Goal: Task Accomplishment & Management: Use online tool/utility

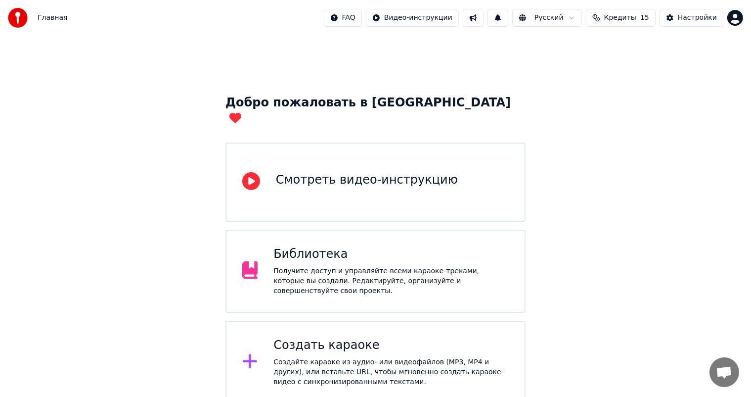
click at [340, 337] on div "Создать караоке" at bounding box center [391, 345] width 235 height 16
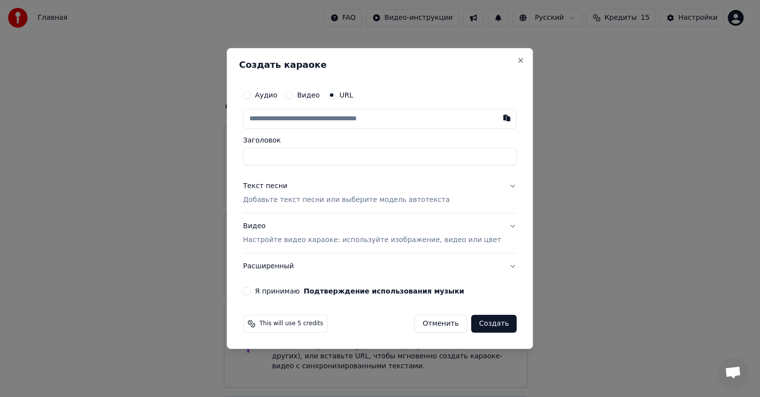
click at [301, 120] on input "text" at bounding box center [380, 119] width 274 height 20
click at [497, 115] on button "button" at bounding box center [507, 118] width 20 height 18
type input "**********"
click at [281, 184] on div "Текст песни" at bounding box center [265, 186] width 45 height 10
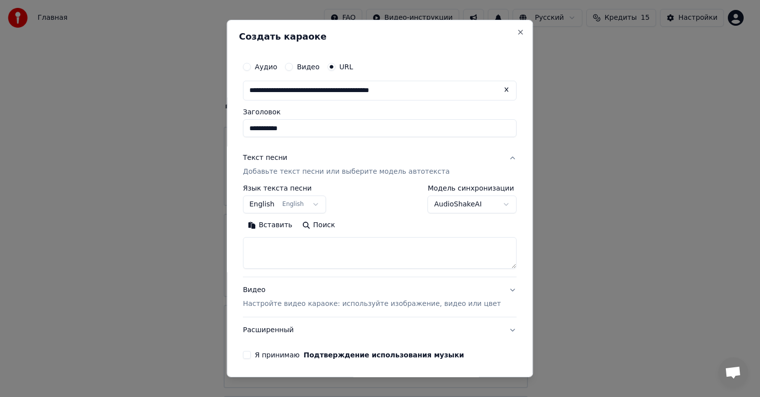
click at [278, 258] on textarea at bounding box center [380, 253] width 274 height 32
click at [317, 206] on button "English English" at bounding box center [284, 204] width 83 height 18
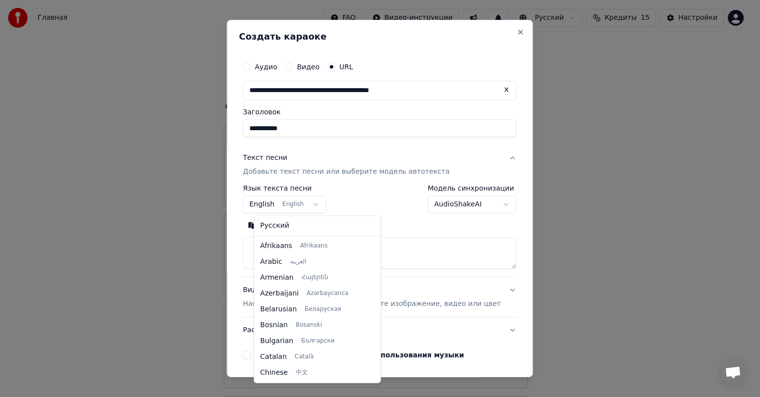
scroll to position [79, 0]
click at [277, 204] on body "**********" at bounding box center [375, 252] width 751 height 505
click at [317, 206] on body "**********" at bounding box center [375, 252] width 751 height 505
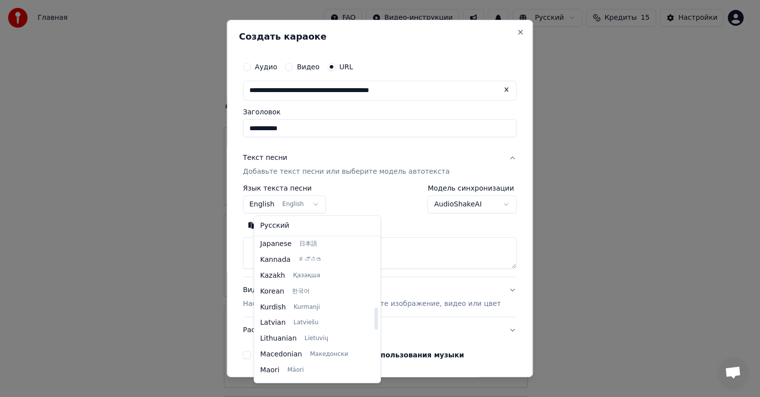
scroll to position [437, 0]
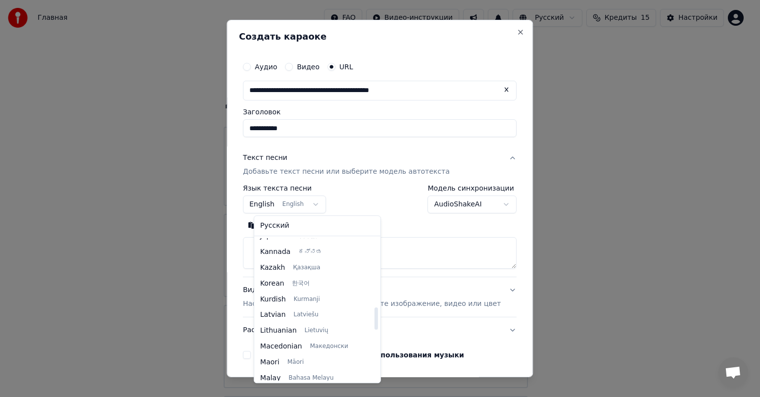
drag, startPoint x: 364, startPoint y: 261, endPoint x: 362, endPoint y: 318, distance: 56.4
click at [374, 318] on div at bounding box center [375, 318] width 3 height 22
select select "**"
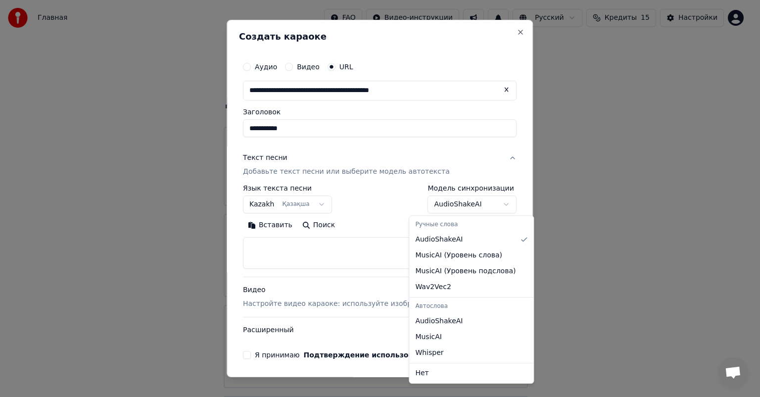
click at [455, 202] on body "**********" at bounding box center [375, 252] width 751 height 505
click at [281, 257] on body "**********" at bounding box center [375, 252] width 751 height 505
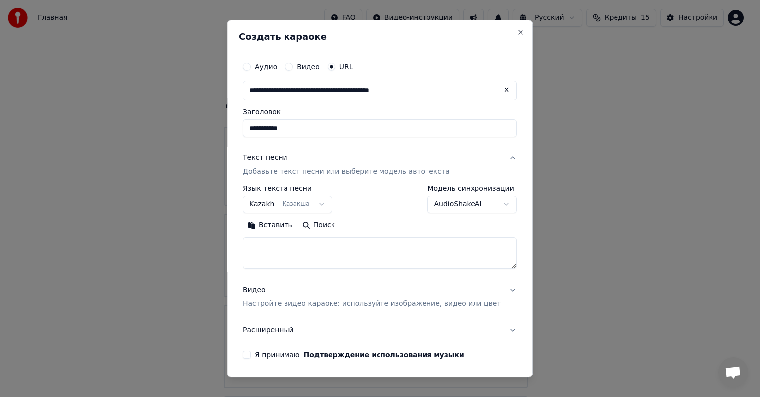
click at [469, 205] on body "**********" at bounding box center [375, 252] width 751 height 505
click at [289, 259] on body "**********" at bounding box center [375, 252] width 751 height 505
click at [269, 244] on textarea at bounding box center [380, 253] width 274 height 32
click at [268, 226] on button "Вставить" at bounding box center [270, 225] width 54 height 16
click at [251, 356] on button "Я принимаю Подтверждение использования музыки" at bounding box center [247, 355] width 8 height 8
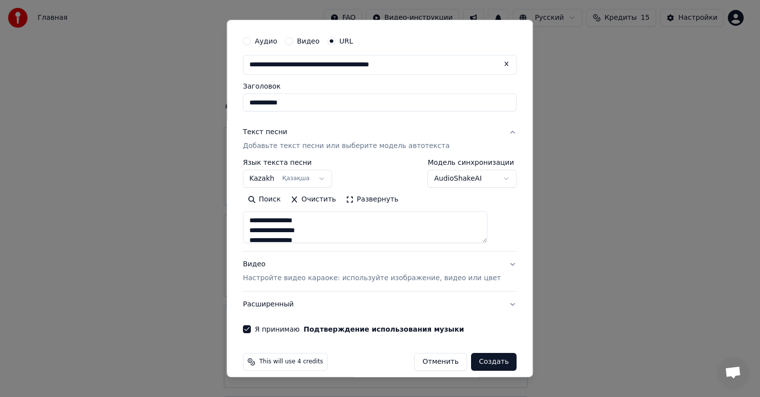
scroll to position [36, 0]
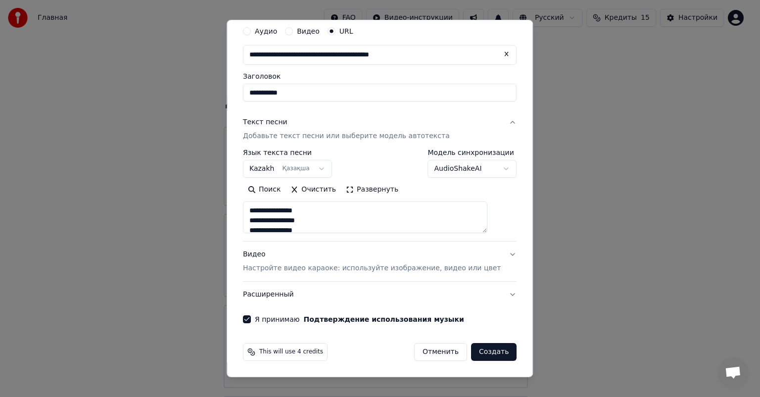
click at [480, 351] on button "Создать" at bounding box center [494, 352] width 46 height 18
type textarea "**********"
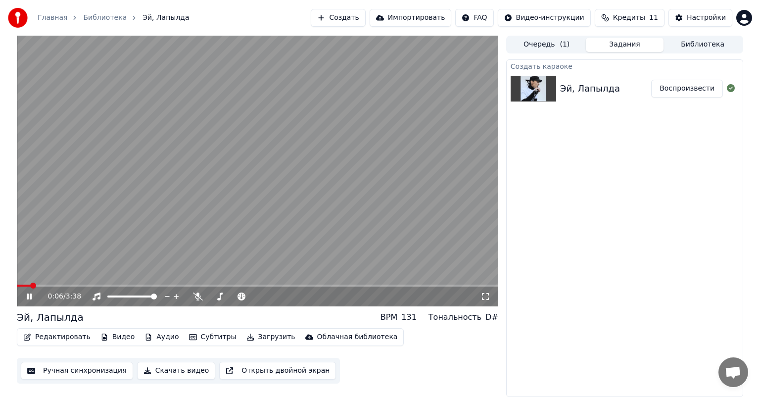
click at [332, 226] on video at bounding box center [257, 171] width 481 height 271
click at [157, 299] on span at bounding box center [154, 296] width 6 height 6
click at [200, 295] on icon at bounding box center [198, 296] width 10 height 8
click at [216, 298] on span at bounding box center [219, 296] width 6 height 6
click at [17, 285] on span at bounding box center [17, 285] width 0 height 2
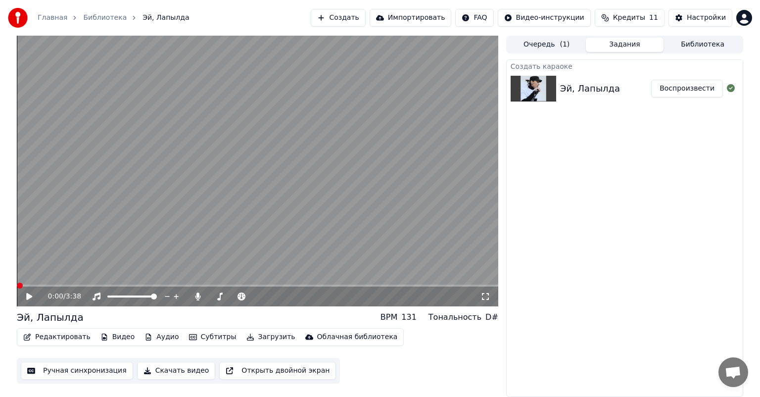
click at [113, 247] on video at bounding box center [257, 171] width 481 height 271
click at [248, 297] on span at bounding box center [248, 296] width 6 height 6
click at [249, 296] on span at bounding box center [251, 296] width 6 height 6
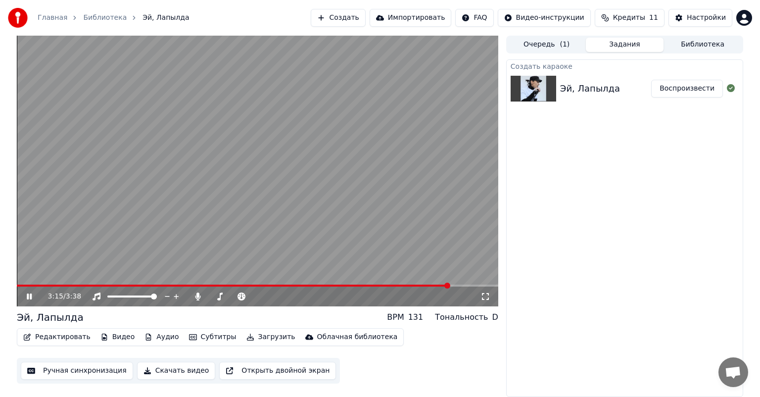
click at [242, 338] on button "Загрузить" at bounding box center [270, 337] width 57 height 14
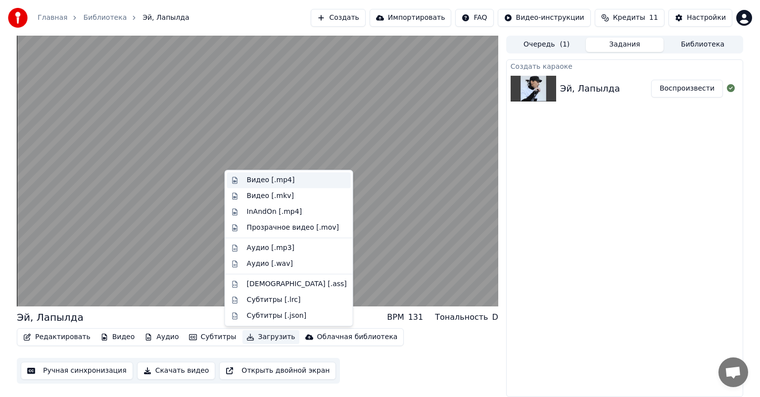
click at [294, 177] on div "Видео [.mp4]" at bounding box center [297, 180] width 100 height 10
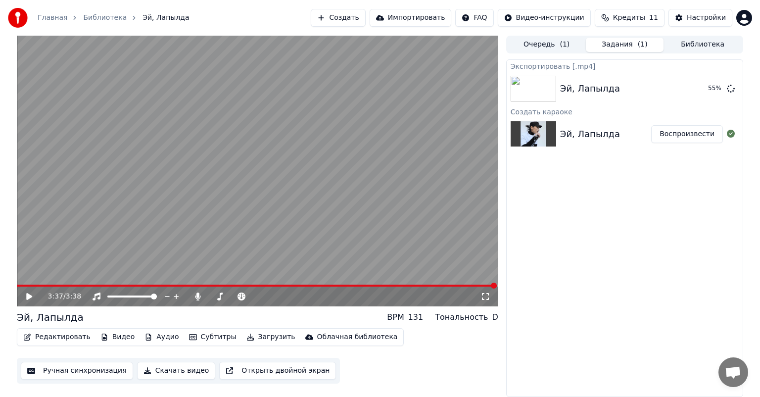
click at [168, 372] on button "Скачать видео" at bounding box center [176, 371] width 79 height 18
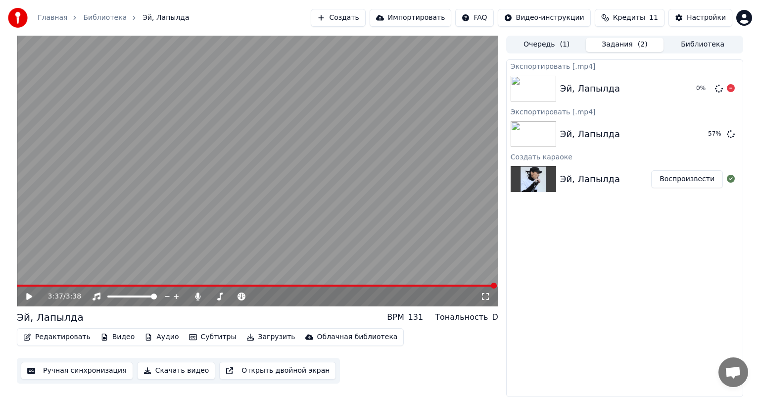
click at [557, 87] on div at bounding box center [535, 89] width 49 height 26
click at [731, 90] on icon at bounding box center [731, 88] width 8 height 8
click at [680, 260] on div "Экспортировать [.mp4] Эй, Лапылда Экспортировать [.mp4] Эй, Лапылда 58 % Создат…" at bounding box center [624, 227] width 237 height 337
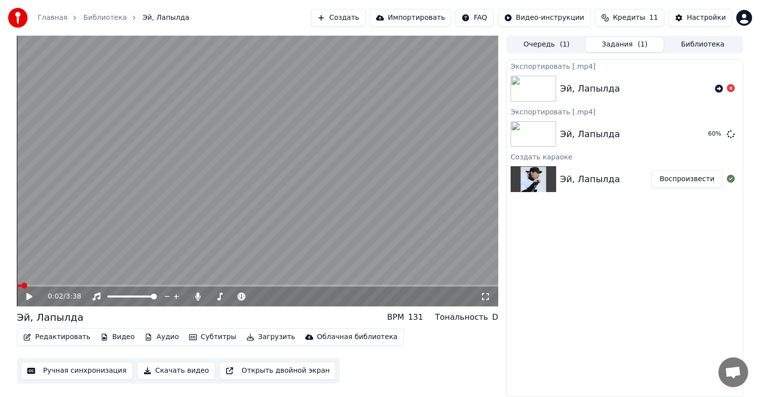
click at [20, 285] on span at bounding box center [19, 285] width 4 height 2
click at [28, 297] on icon at bounding box center [29, 296] width 6 height 7
click at [321, 75] on video at bounding box center [257, 171] width 481 height 271
click at [682, 134] on button "Показать" at bounding box center [697, 134] width 51 height 18
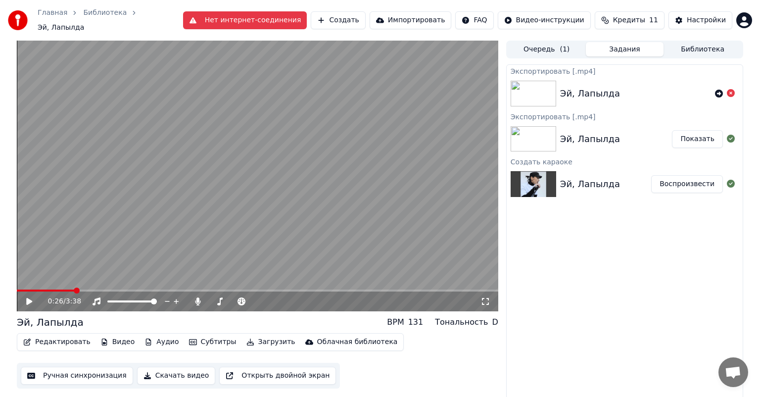
click at [316, 232] on video at bounding box center [257, 176] width 481 height 271
click at [228, 287] on span at bounding box center [225, 290] width 6 height 6
click at [601, 134] on div "Эй, Лапылда" at bounding box center [590, 139] width 60 height 14
click at [685, 137] on button "Показать" at bounding box center [697, 139] width 51 height 18
click at [80, 212] on video at bounding box center [257, 176] width 481 height 271
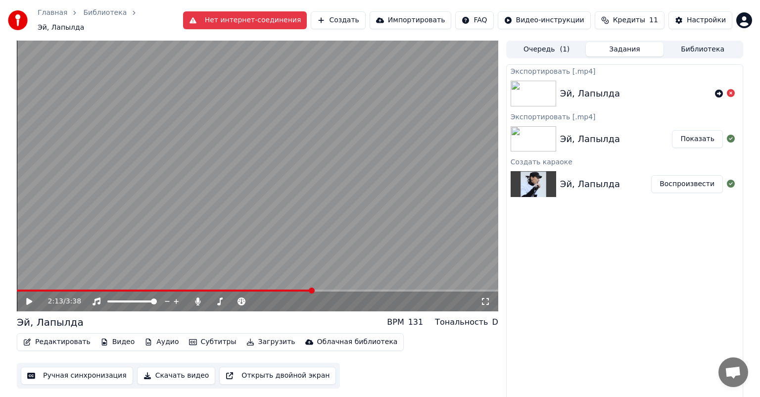
click at [690, 135] on button "Показать" at bounding box center [697, 139] width 51 height 18
click at [695, 132] on button "Показать" at bounding box center [697, 139] width 51 height 18
click at [250, 229] on video at bounding box center [257, 176] width 481 height 271
click at [190, 370] on button "Скачать видео" at bounding box center [176, 376] width 79 height 18
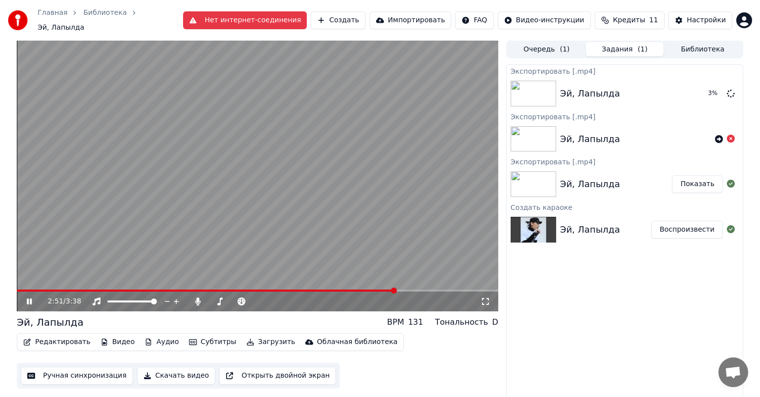
click at [374, 280] on video at bounding box center [257, 176] width 481 height 271
click at [415, 229] on video at bounding box center [257, 176] width 481 height 271
click at [546, 340] on div "Экспортировать [.mp4] Эй, Лапылда 19 % Экспортировать [.mp4] Эй, Лапылда Экспор…" at bounding box center [624, 232] width 237 height 337
click at [272, 137] on video at bounding box center [257, 176] width 481 height 271
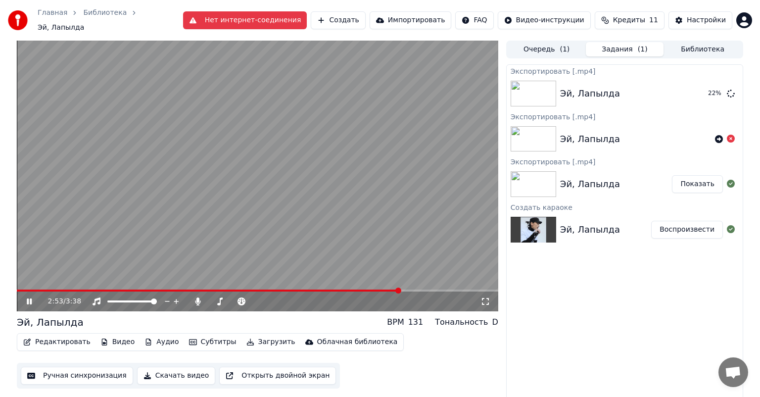
click at [397, 174] on video at bounding box center [257, 176] width 481 height 271
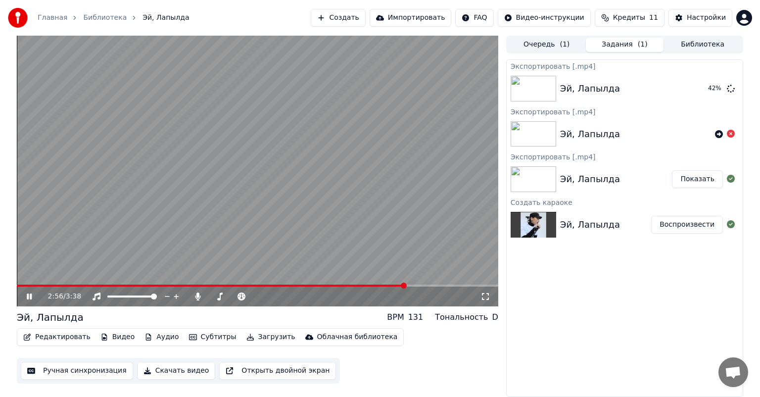
click at [21, 284] on video at bounding box center [257, 171] width 481 height 271
click at [20, 287] on div "2:56 / 3:38" at bounding box center [257, 296] width 481 height 20
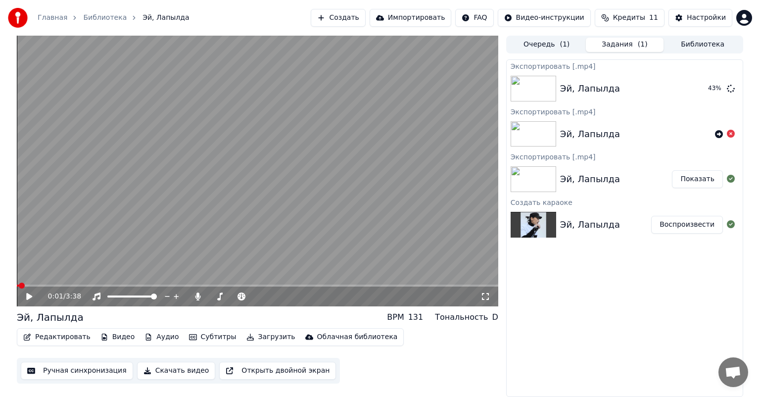
click at [19, 286] on span at bounding box center [18, 285] width 2 height 2
click at [181, 165] on video at bounding box center [257, 171] width 481 height 271
click at [130, 96] on video at bounding box center [257, 171] width 481 height 271
click at [689, 91] on button "Показать" at bounding box center [697, 89] width 51 height 18
